Goal: Information Seeking & Learning: Find specific fact

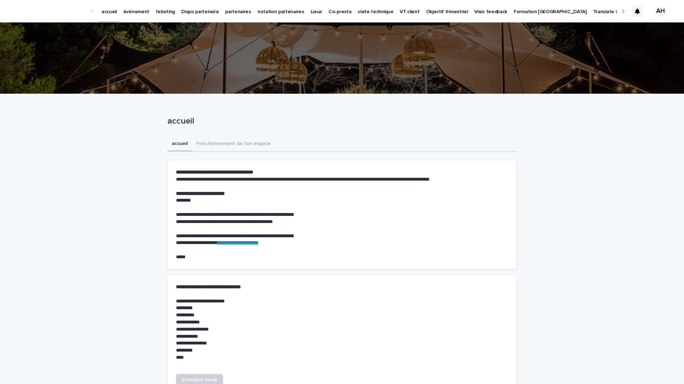
click at [139, 11] on p "événement" at bounding box center [136, 7] width 26 height 15
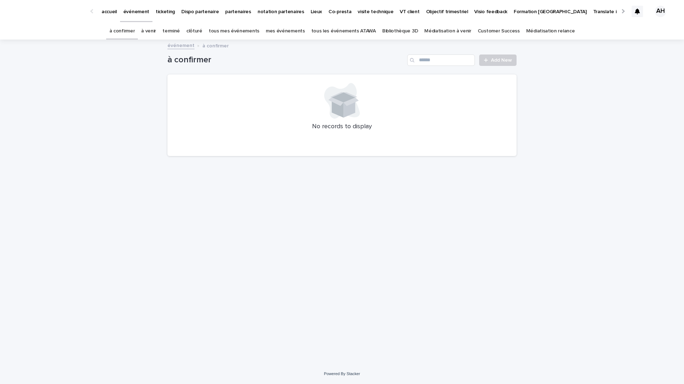
click at [348, 30] on link "tous les événements ATAWA" at bounding box center [343, 31] width 65 height 17
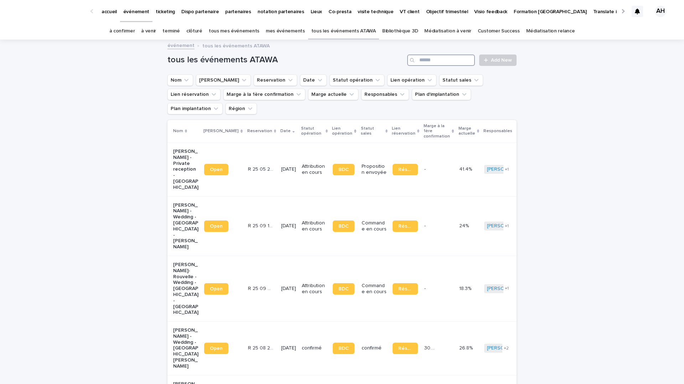
click at [453, 60] on input "Search" at bounding box center [441, 60] width 68 height 11
paste input "**********"
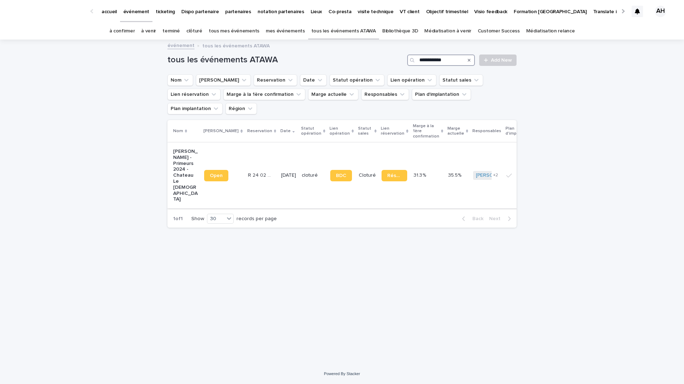
type input "**********"
click at [182, 156] on p "Henri PARENT - Primeurs 2024 - Chateau Le Gay" at bounding box center [185, 176] width 25 height 54
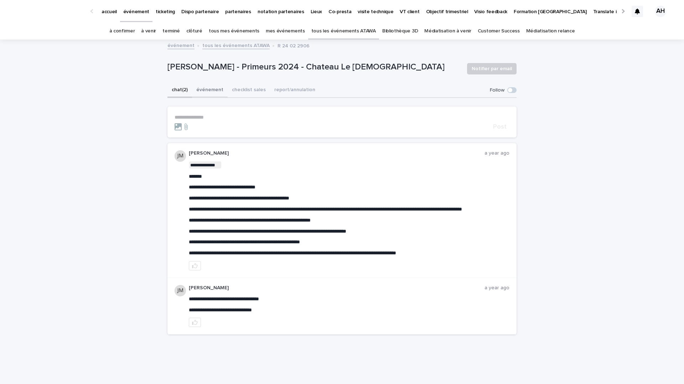
click at [211, 92] on button "événement" at bounding box center [210, 90] width 36 height 15
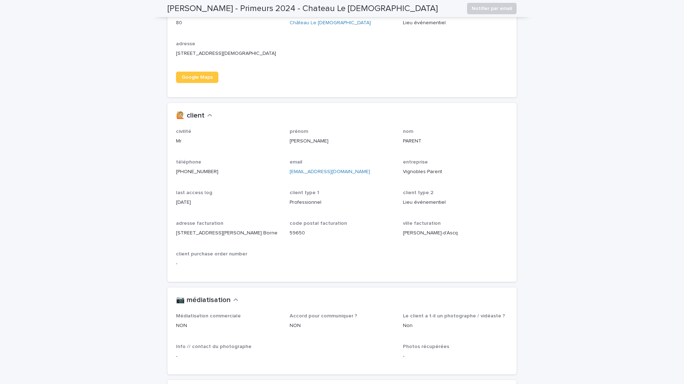
scroll to position [575, 0]
drag, startPoint x: 443, startPoint y: 176, endPoint x: 404, endPoint y: 181, distance: 38.9
click at [404, 175] on p "Vignobles Parent" at bounding box center [455, 171] width 105 height 7
copy p "Vignobles Parent"
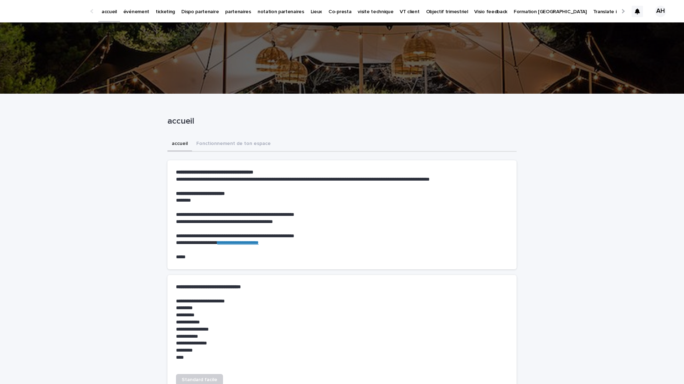
click at [140, 9] on p "événement" at bounding box center [136, 7] width 26 height 15
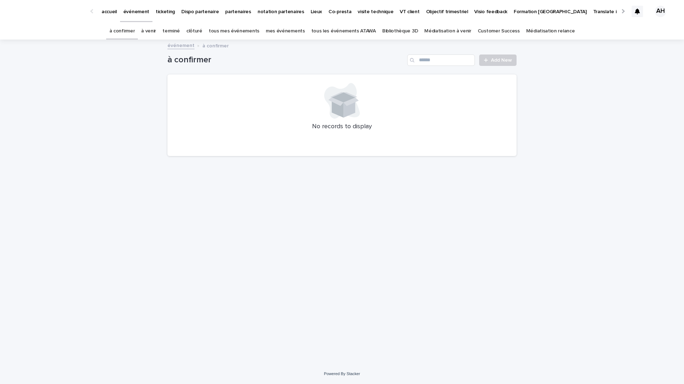
click at [332, 28] on link "tous les événements ATAWA" at bounding box center [343, 31] width 65 height 17
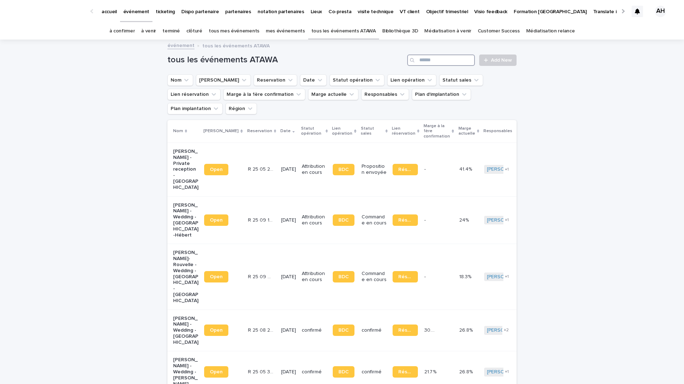
click at [443, 59] on input "Search" at bounding box center [441, 60] width 68 height 11
paste input "**********"
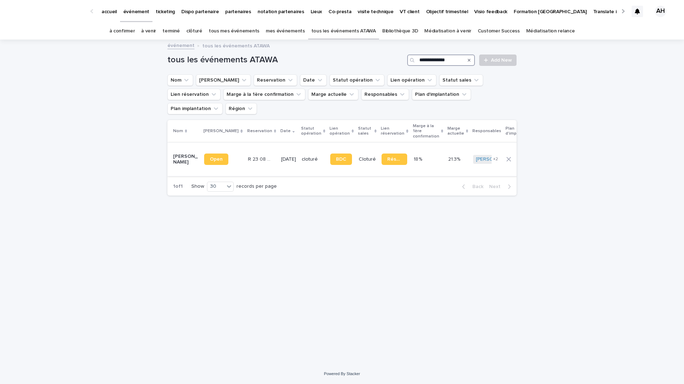
type input "**********"
click at [188, 154] on p "Quentin Lecole - Mariage - Montagnat" at bounding box center [185, 160] width 25 height 12
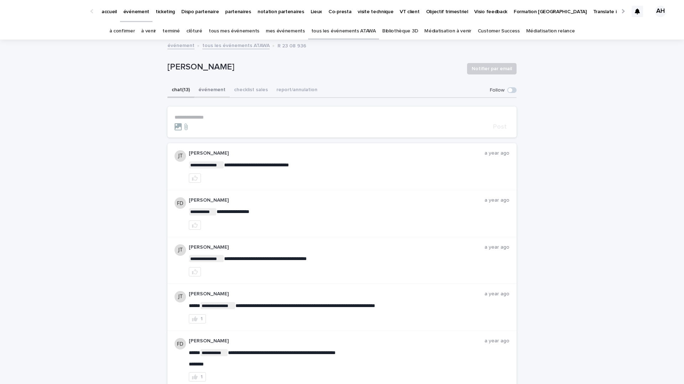
click at [216, 89] on button "événement" at bounding box center [212, 90] width 36 height 15
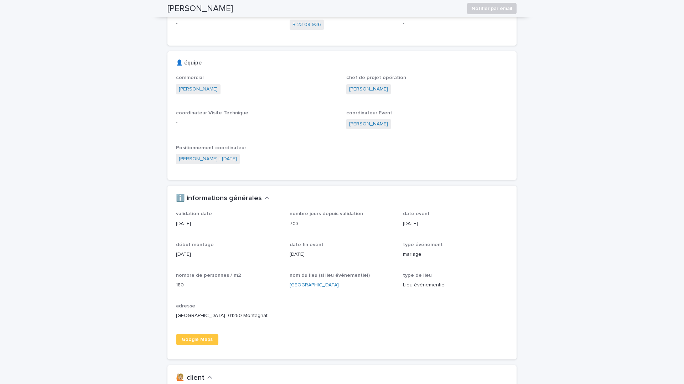
scroll to position [309, 0]
drag, startPoint x: 357, startPoint y: 285, endPoint x: 288, endPoint y: 284, distance: 68.8
click at [288, 284] on div "validation date 18/10/2023 nombre jours depuis validation 703 date event 24/8/2…" at bounding box center [342, 280] width 332 height 140
copy link "Château de Montplaisant"
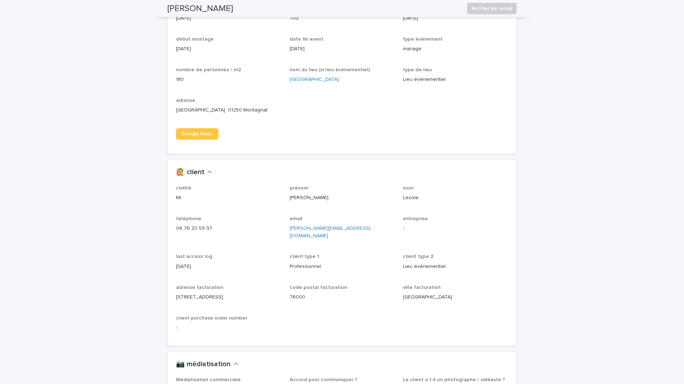
scroll to position [518, 0]
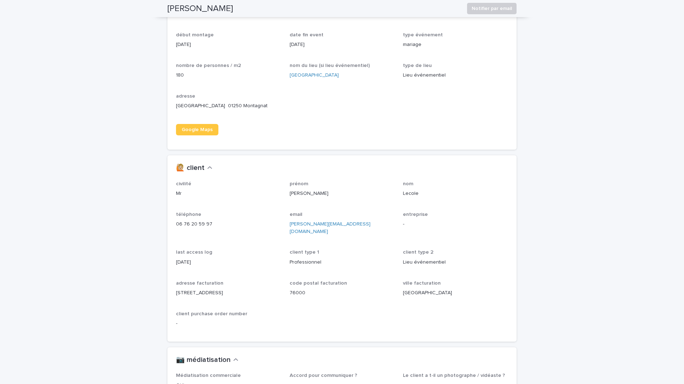
click at [440, 185] on p "nom" at bounding box center [455, 184] width 105 height 6
click at [276, 105] on p "Château de Montplaisant 01250 Montagnat" at bounding box center [228, 105] width 105 height 7
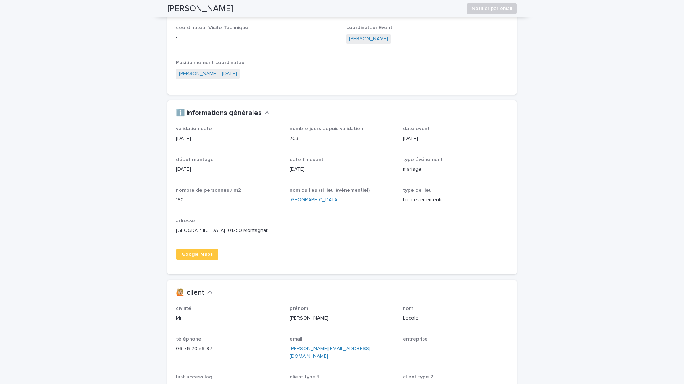
scroll to position [368, 0]
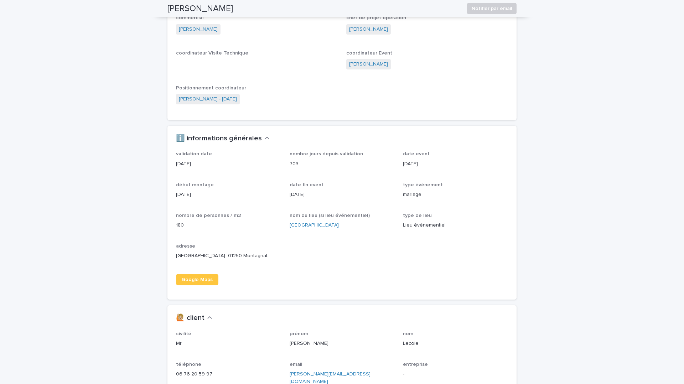
click at [335, 242] on div "validation date 18/10/2023 nombre jours depuis validation 703 date event 24/8/2…" at bounding box center [342, 221] width 332 height 140
click at [328, 226] on link "Château de Montplaisant" at bounding box center [314, 225] width 49 height 7
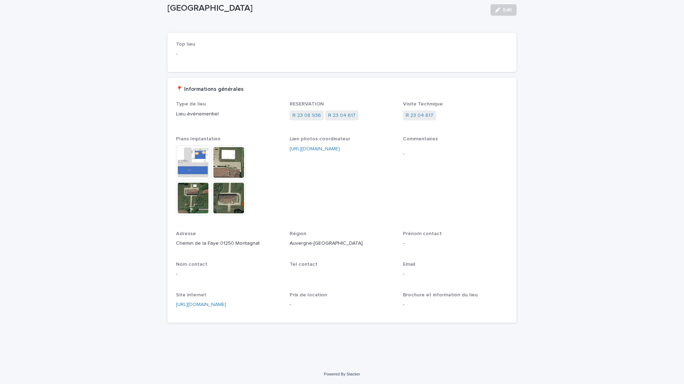
scroll to position [42, 0]
click at [226, 304] on link "https://www.votre-chateau-de-famille.com/chateau/chateau-de-montplaisant/" at bounding box center [201, 304] width 50 height 5
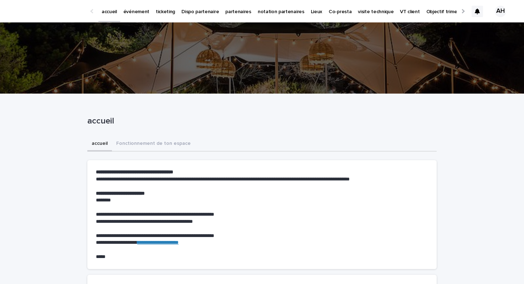
click at [465, 10] on div at bounding box center [462, 11] width 11 height 22
click at [463, 10] on div at bounding box center [462, 11] width 5 height 5
click at [92, 12] on div at bounding box center [93, 11] width 5 height 5
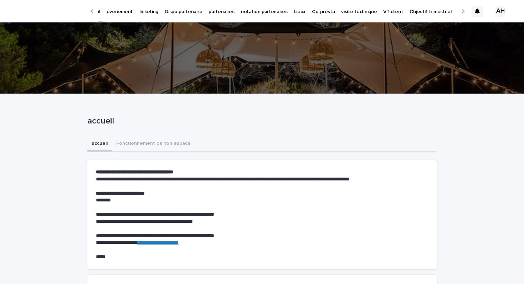
scroll to position [0, 0]
click at [134, 12] on p "événement" at bounding box center [136, 7] width 26 height 15
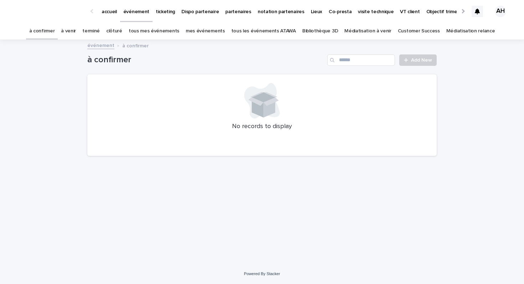
click at [268, 31] on link "tous les événements ATAWA" at bounding box center [263, 31] width 65 height 17
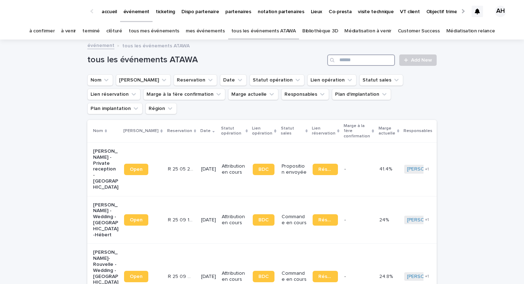
click at [352, 59] on input "Search" at bounding box center [361, 60] width 68 height 11
paste input "**********"
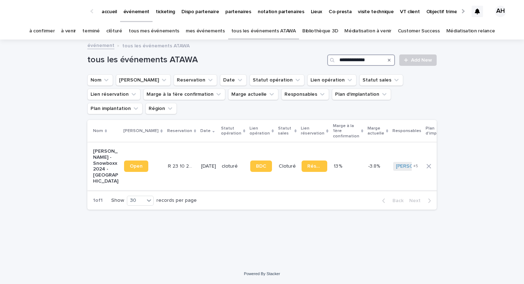
type input "**********"
click at [105, 150] on p "Manon Dujardin - Snowboxx 2024 - Avoriaz" at bounding box center [105, 167] width 25 height 36
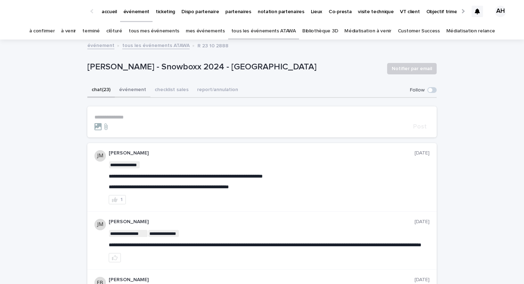
click at [131, 88] on button "événement" at bounding box center [133, 90] width 36 height 15
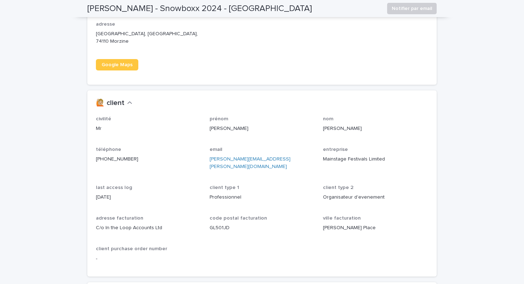
scroll to position [717, 0]
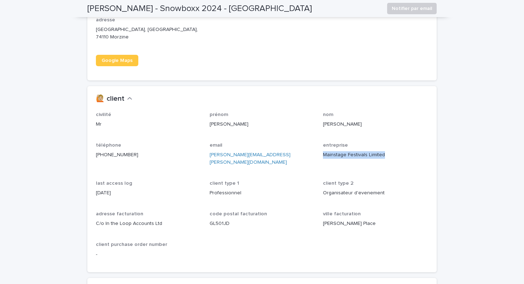
drag, startPoint x: 386, startPoint y: 154, endPoint x: 321, endPoint y: 155, distance: 64.9
click at [321, 155] on div "civilité Mr prénom Giles nom Bristow téléphone +447535937908 email giles.bristo…" at bounding box center [262, 188] width 332 height 152
copy p "Mainstage Festivals Limited"
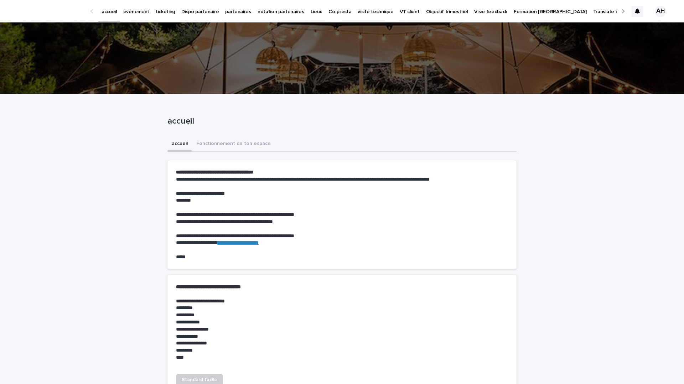
click at [139, 12] on p "événement" at bounding box center [136, 7] width 26 height 15
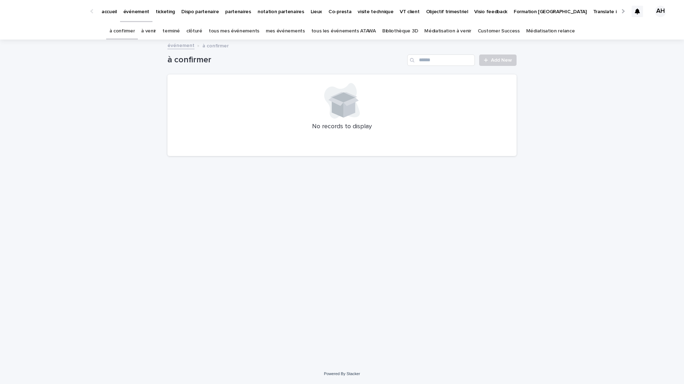
click at [346, 31] on link "tous les événements ATAWA" at bounding box center [343, 31] width 65 height 17
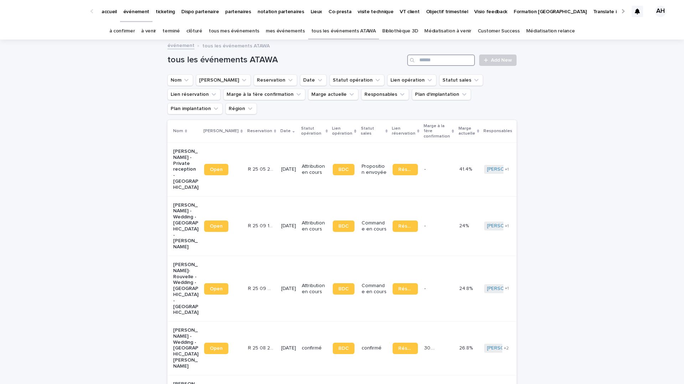
click at [442, 61] on input "Search" at bounding box center [441, 60] width 68 height 11
paste input "**********"
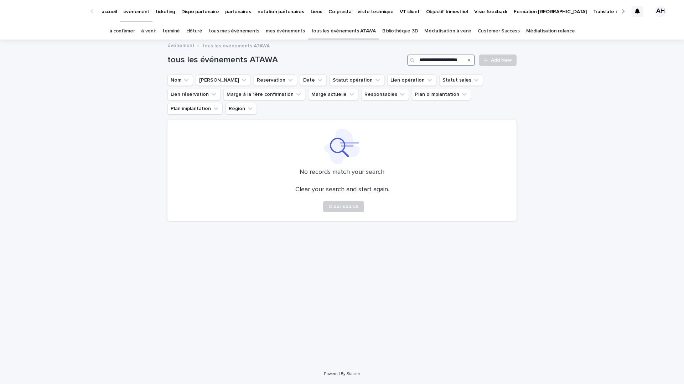
click at [429, 60] on input "**********" at bounding box center [441, 60] width 68 height 11
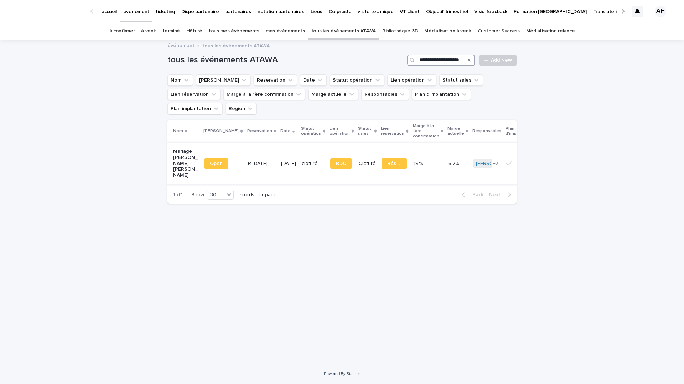
type input "**********"
click at [184, 149] on p "Mariage Gabrielle de Pourtales - Lasserre" at bounding box center [185, 164] width 25 height 30
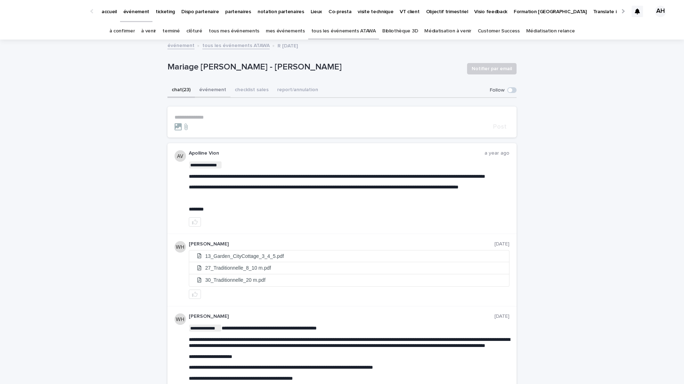
click at [211, 91] on button "événement" at bounding box center [213, 90] width 36 height 15
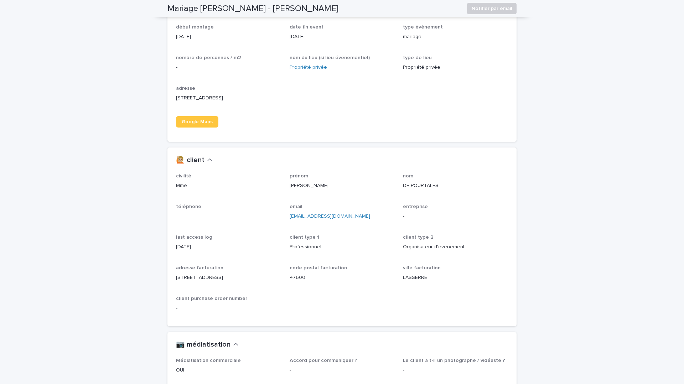
scroll to position [636, 0]
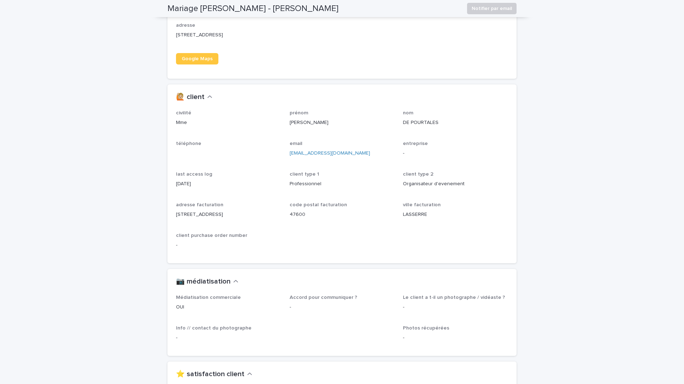
scroll to position [659, 0]
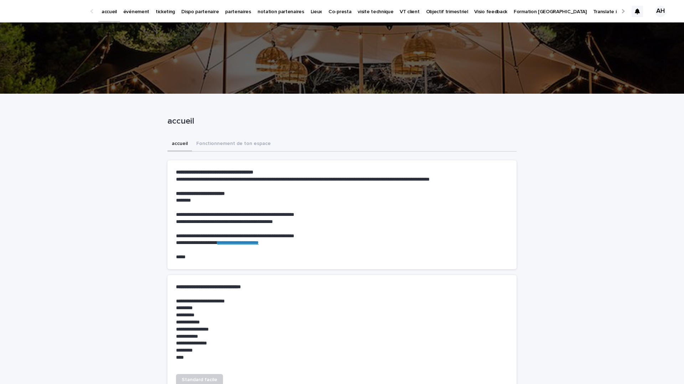
click at [133, 14] on p "événement" at bounding box center [136, 7] width 26 height 15
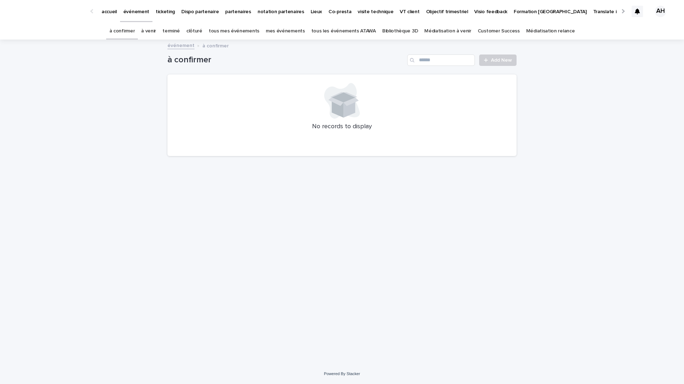
click at [337, 30] on link "tous les événements ATAWA" at bounding box center [343, 31] width 65 height 17
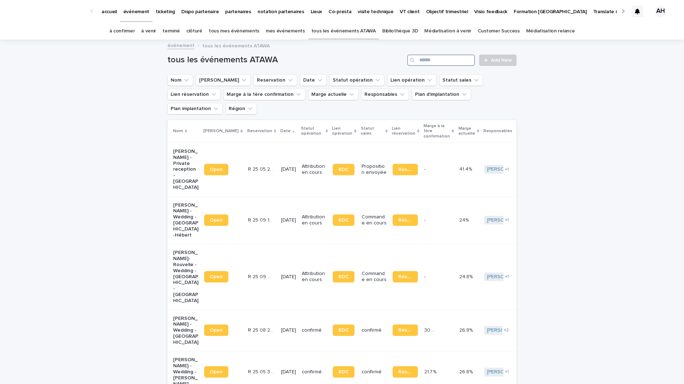
click at [459, 60] on input "Search" at bounding box center [441, 60] width 68 height 11
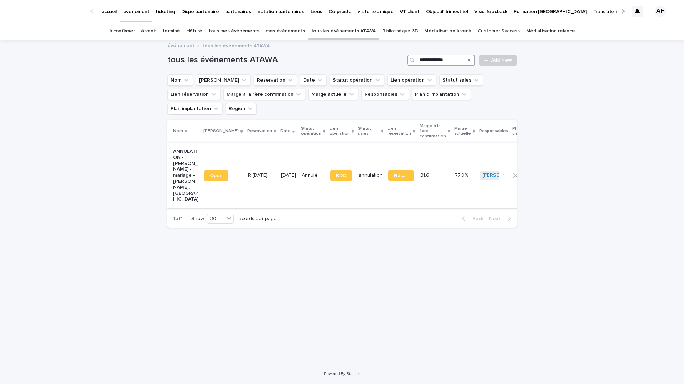
type input "**********"
click at [181, 165] on p "ANNULATION - [PERSON_NAME] - mariage - [PERSON_NAME], [GEOGRAPHIC_DATA]" at bounding box center [185, 176] width 25 height 54
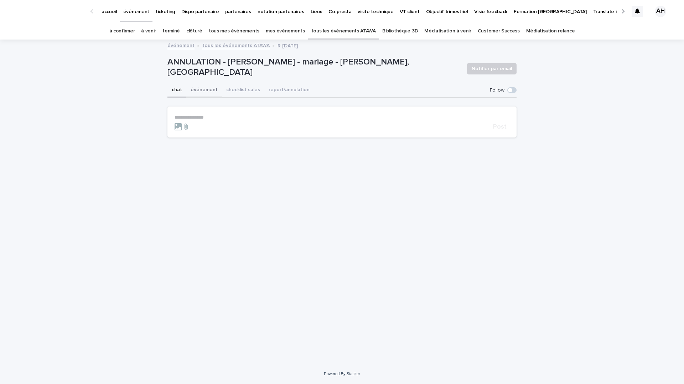
click at [199, 91] on button "événement" at bounding box center [204, 90] width 36 height 15
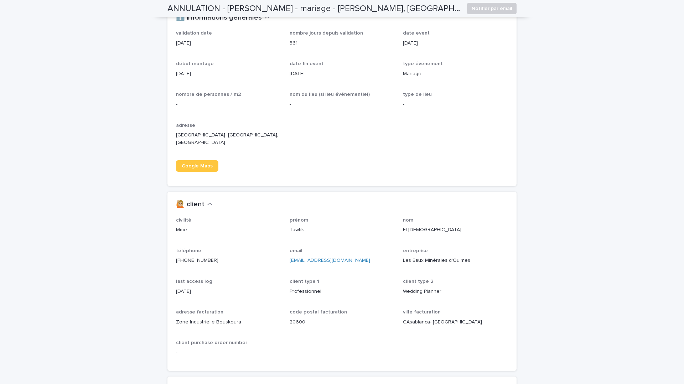
scroll to position [453, 0]
drag, startPoint x: 469, startPoint y: 253, endPoint x: 403, endPoint y: 252, distance: 66.3
click at [403, 256] on p "Les Eaux Minérales d'Oulmes" at bounding box center [455, 259] width 105 height 7
copy p "Les Eaux Minérales d'Oulmes"
click at [349, 256] on p "[EMAIL_ADDRESS][DOMAIN_NAME]" at bounding box center [342, 259] width 105 height 7
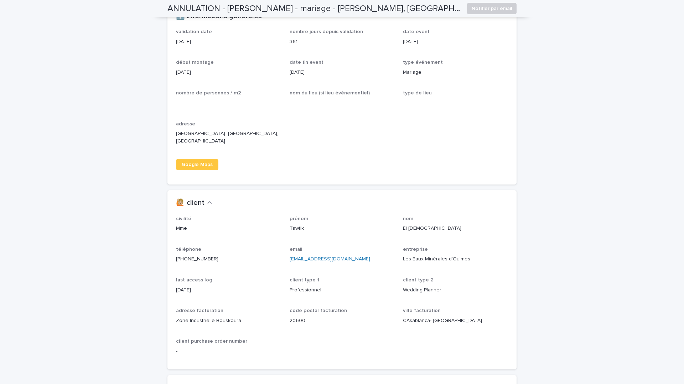
click at [455, 256] on p "Les Eaux Minérales d'Oulmes" at bounding box center [455, 259] width 105 height 7
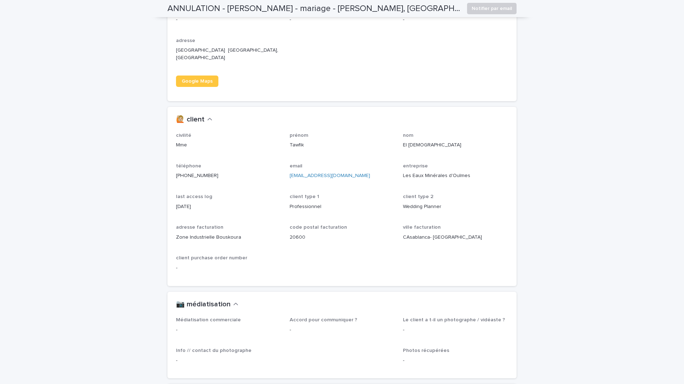
scroll to position [568, 0]
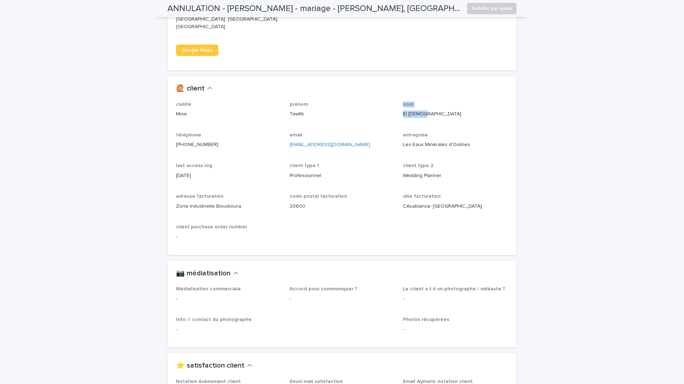
drag, startPoint x: 428, startPoint y: 105, endPoint x: 298, endPoint y: 111, distance: 129.5
click at [298, 111] on div "civilité Mme prénom [PERSON_NAME] nom El Yazidi téléphone [PHONE_NUMBER] email …" at bounding box center [342, 174] width 332 height 145
click at [504, 132] on p "entreprise" at bounding box center [455, 135] width 105 height 6
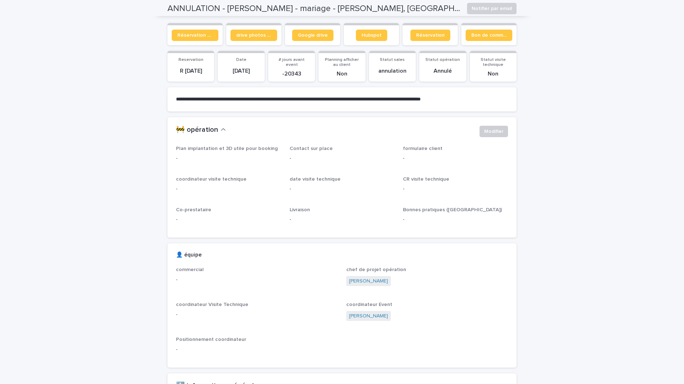
scroll to position [0, 0]
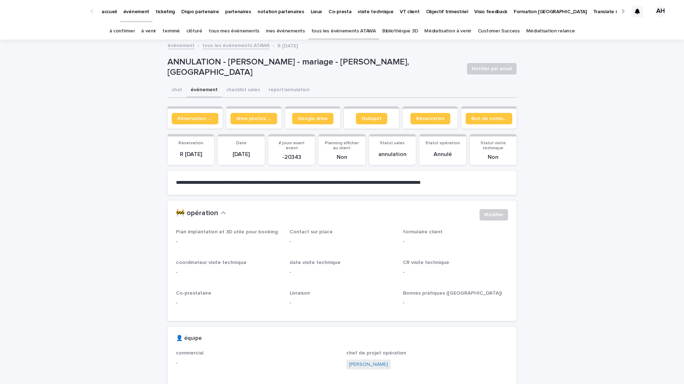
click at [281, 63] on p "ANNULATION - [PERSON_NAME] - mariage - [PERSON_NAME], [GEOGRAPHIC_DATA]" at bounding box center [314, 67] width 294 height 21
drag, startPoint x: 287, startPoint y: 67, endPoint x: 229, endPoint y: 66, distance: 57.8
click at [229, 66] on p "ANNULATION - [PERSON_NAME] - mariage - [PERSON_NAME], [GEOGRAPHIC_DATA]" at bounding box center [314, 67] width 294 height 21
copy p "[PERSON_NAME]"
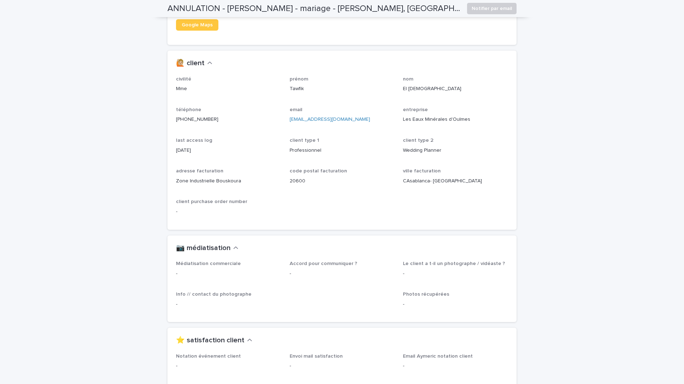
scroll to position [509, 0]
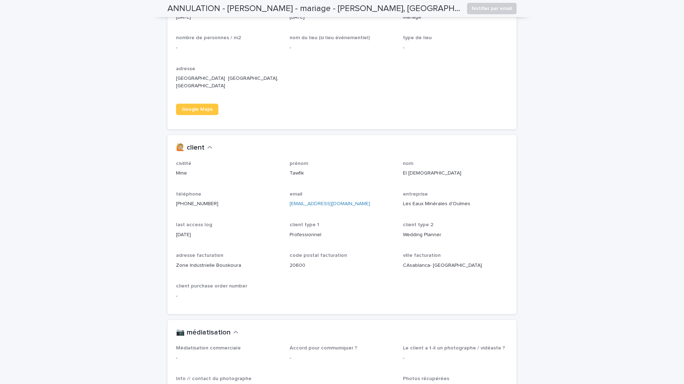
click at [401, 166] on div "civilité Mme prénom [PERSON_NAME] nom El Yazidi téléphone [PHONE_NUMBER] email …" at bounding box center [342, 233] width 332 height 145
click at [407, 170] on p "El [DEMOGRAPHIC_DATA]" at bounding box center [455, 173] width 105 height 7
click at [408, 170] on p "El [DEMOGRAPHIC_DATA]" at bounding box center [455, 173] width 105 height 7
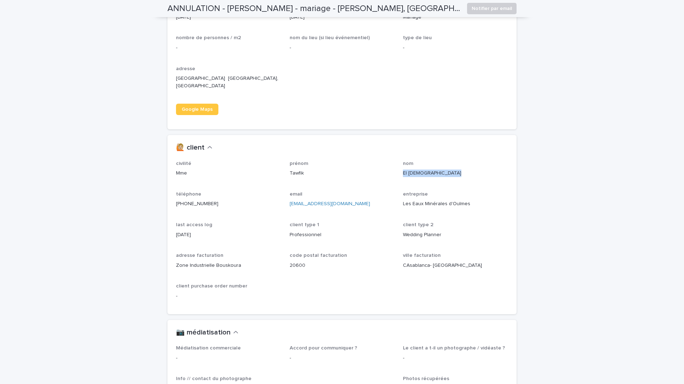
copy p "El [DEMOGRAPHIC_DATA]"
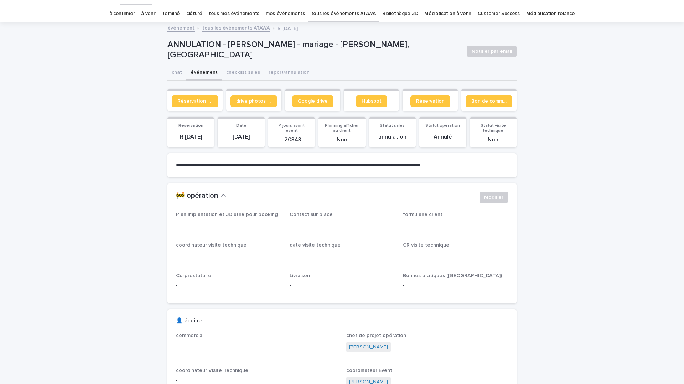
scroll to position [0, 0]
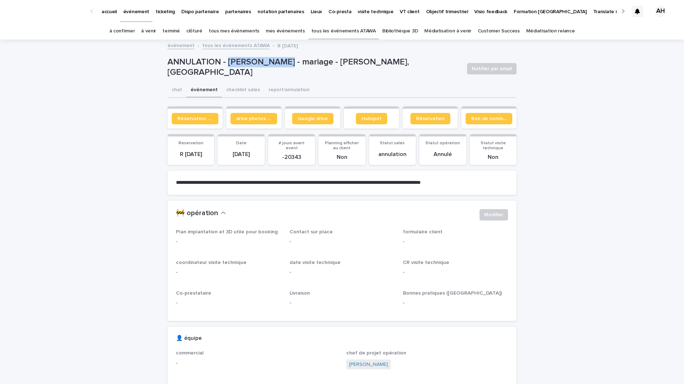
drag, startPoint x: 285, startPoint y: 68, endPoint x: 231, endPoint y: 69, distance: 54.5
click at [231, 69] on p "ANNULATION - [PERSON_NAME] - mariage - [PERSON_NAME], [GEOGRAPHIC_DATA]" at bounding box center [314, 67] width 294 height 21
